Goal: Find contact information: Find contact information

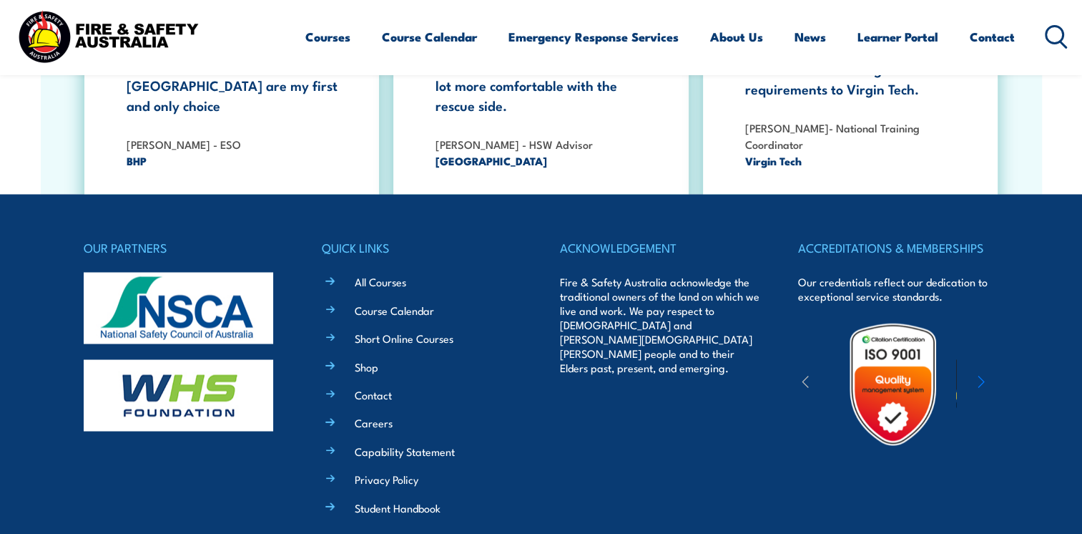
scroll to position [2615, 0]
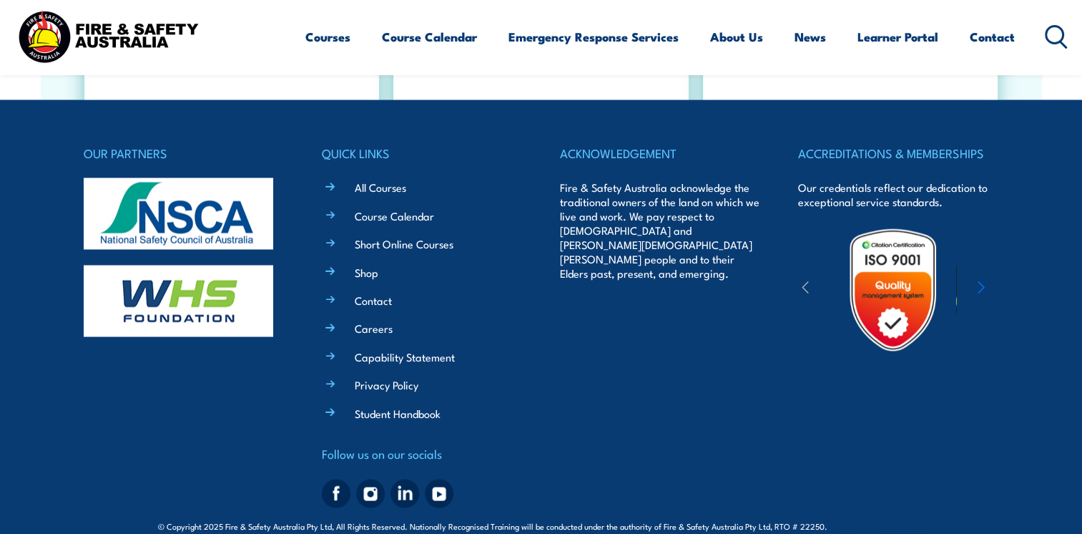
click at [614, 431] on div "ACKNOWLEDGEMENT Fire & Safety Australia acknowledge the traditional owners of t…" at bounding box center [660, 327] width 200 height 370
click at [972, 41] on link "Contact" at bounding box center [992, 37] width 45 height 38
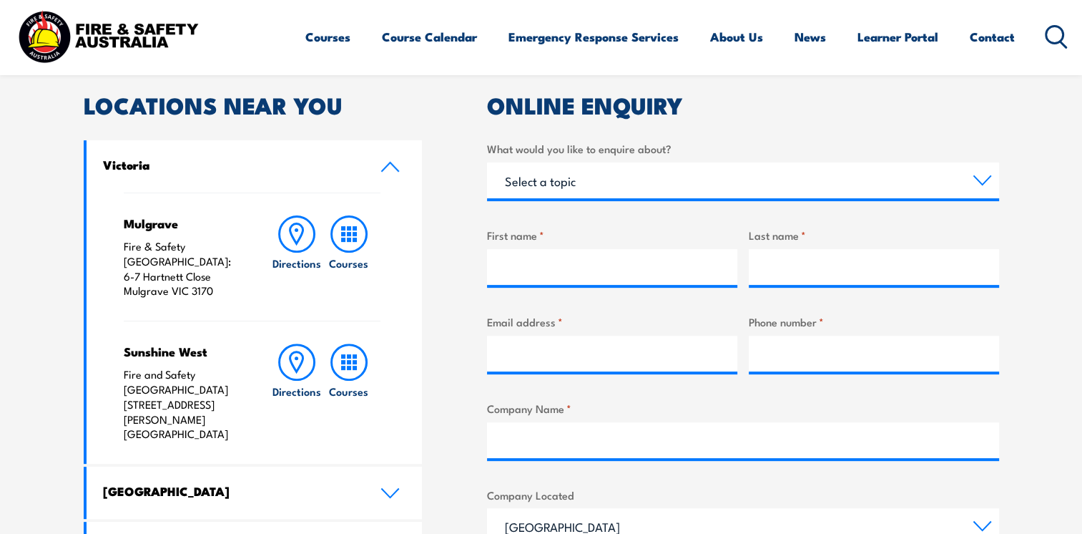
click at [458, 326] on div "LOCATIONS NEAR YOU [GEOGRAPHIC_DATA][PERSON_NAME] Fire & Safety [GEOGRAPHIC_DAT…" at bounding box center [541, 471] width 915 height 755
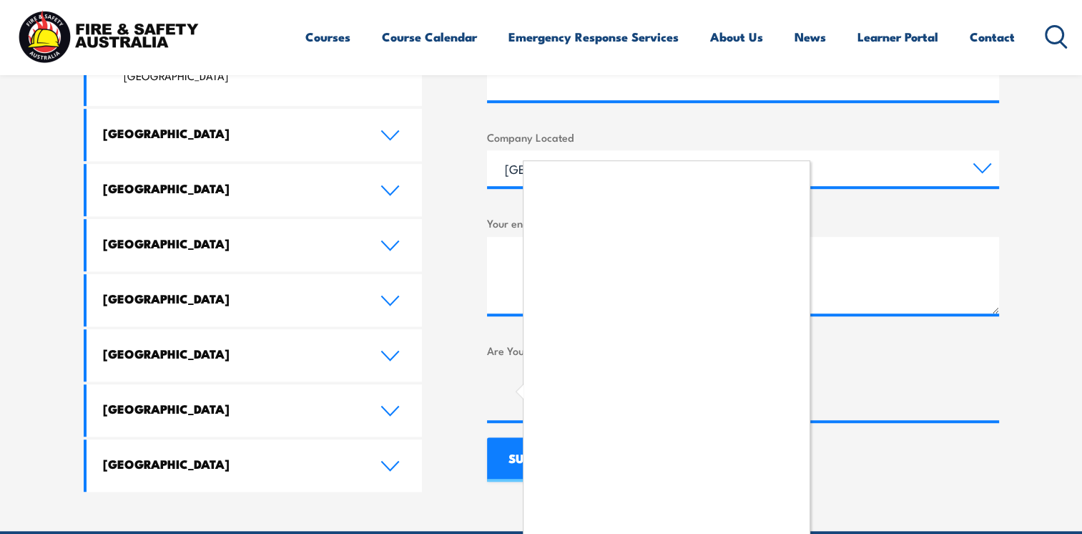
scroll to position [1144, 0]
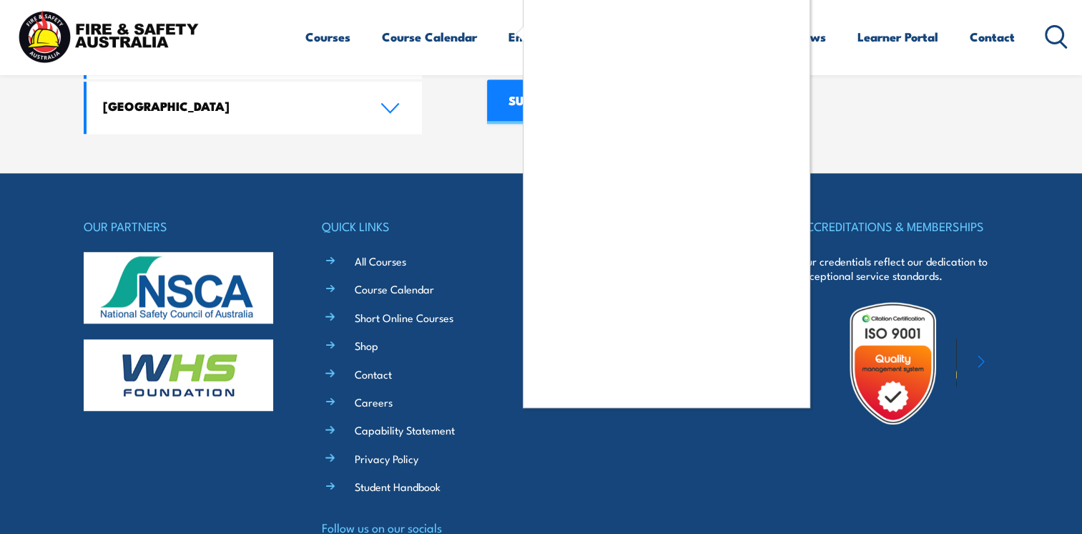
click at [444, 146] on div at bounding box center [541, 267] width 1082 height 534
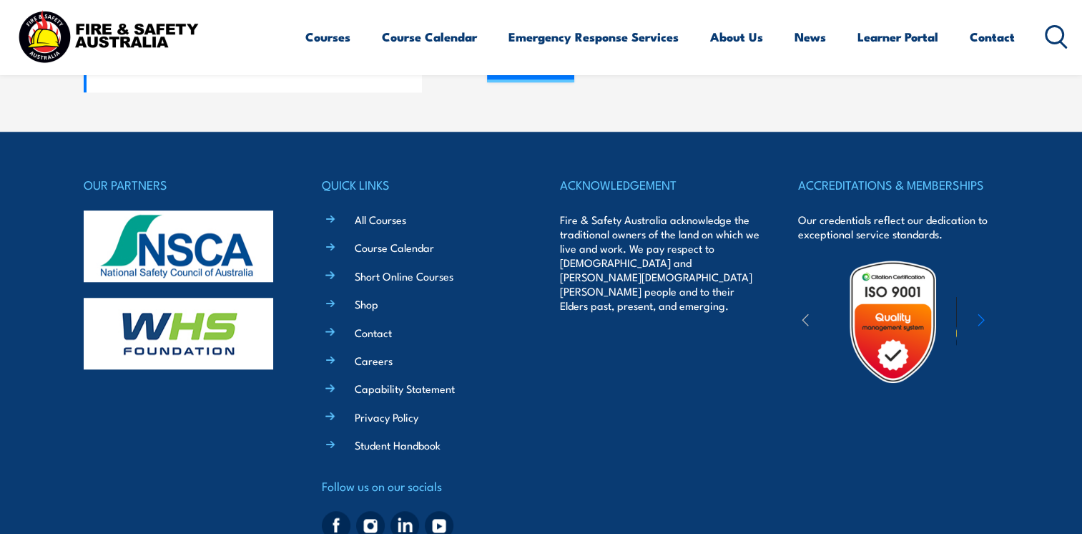
scroll to position [1229, 0]
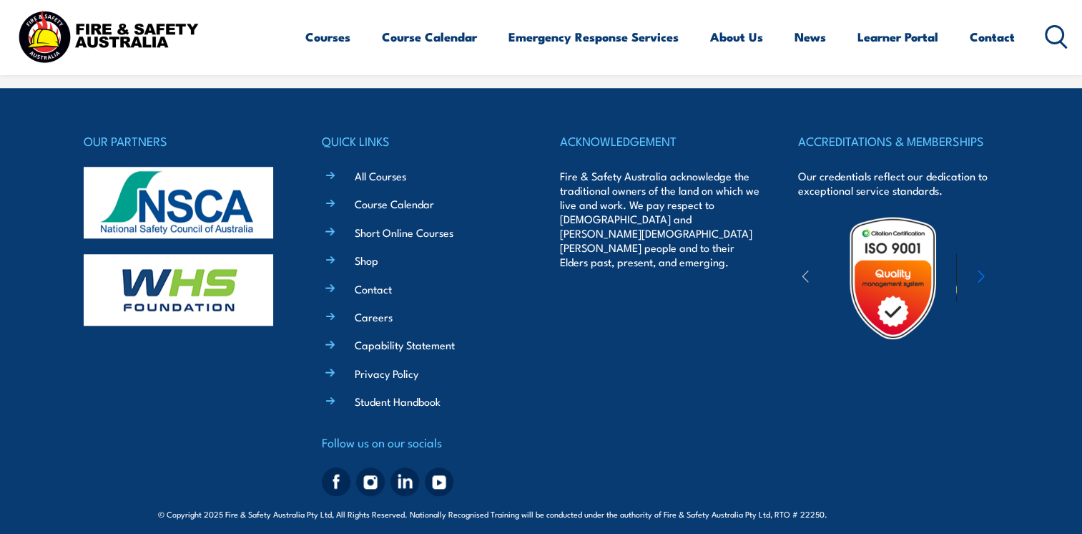
click at [677, 438] on div "ACKNOWLEDGEMENT Fire & Safety Australia acknowledge the traditional owners of t…" at bounding box center [660, 316] width 200 height 370
click at [333, 467] on img at bounding box center [336, 481] width 29 height 29
